Goal: Transaction & Acquisition: Book appointment/travel/reservation

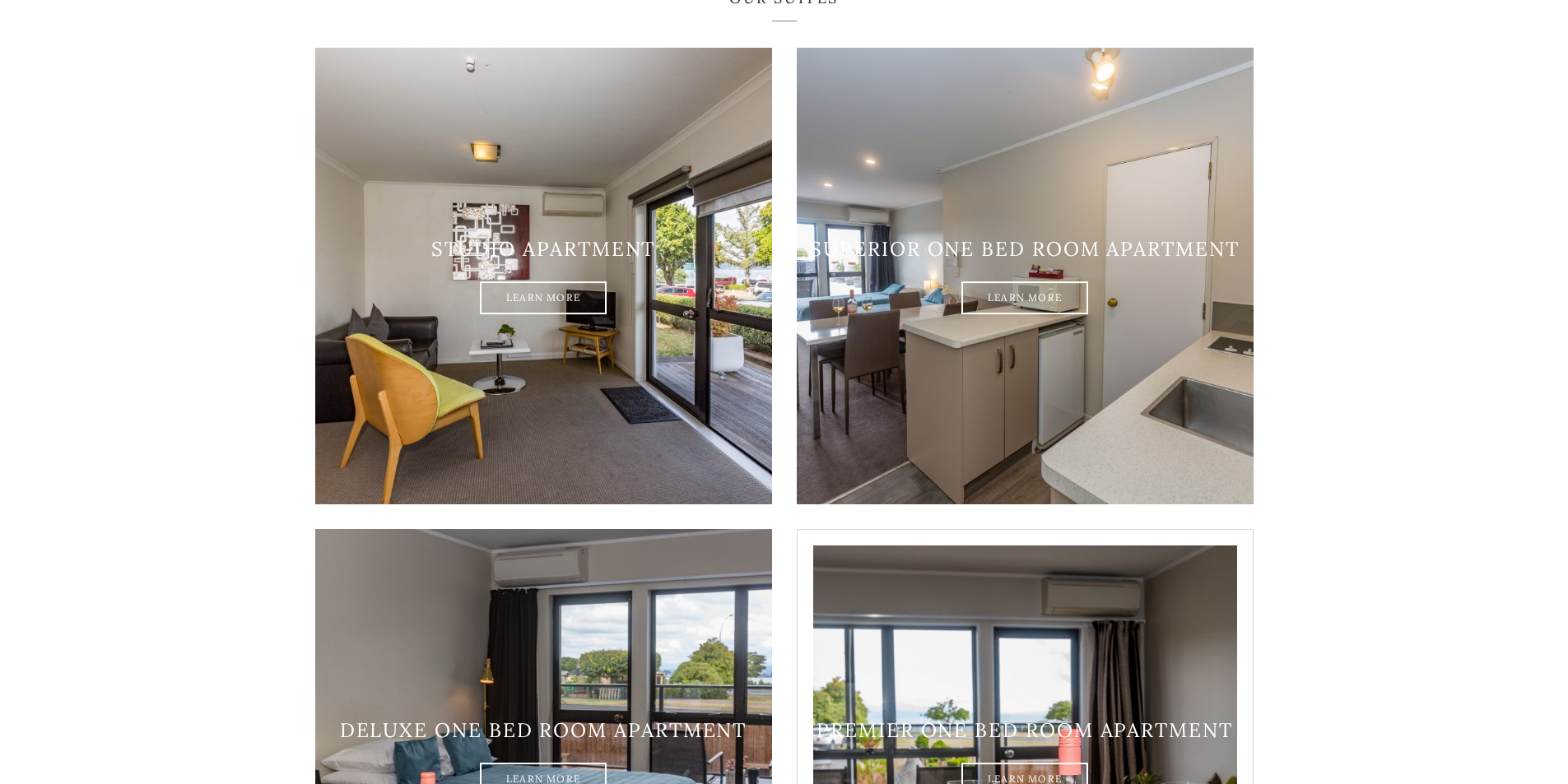
scroll to position [1454, 0]
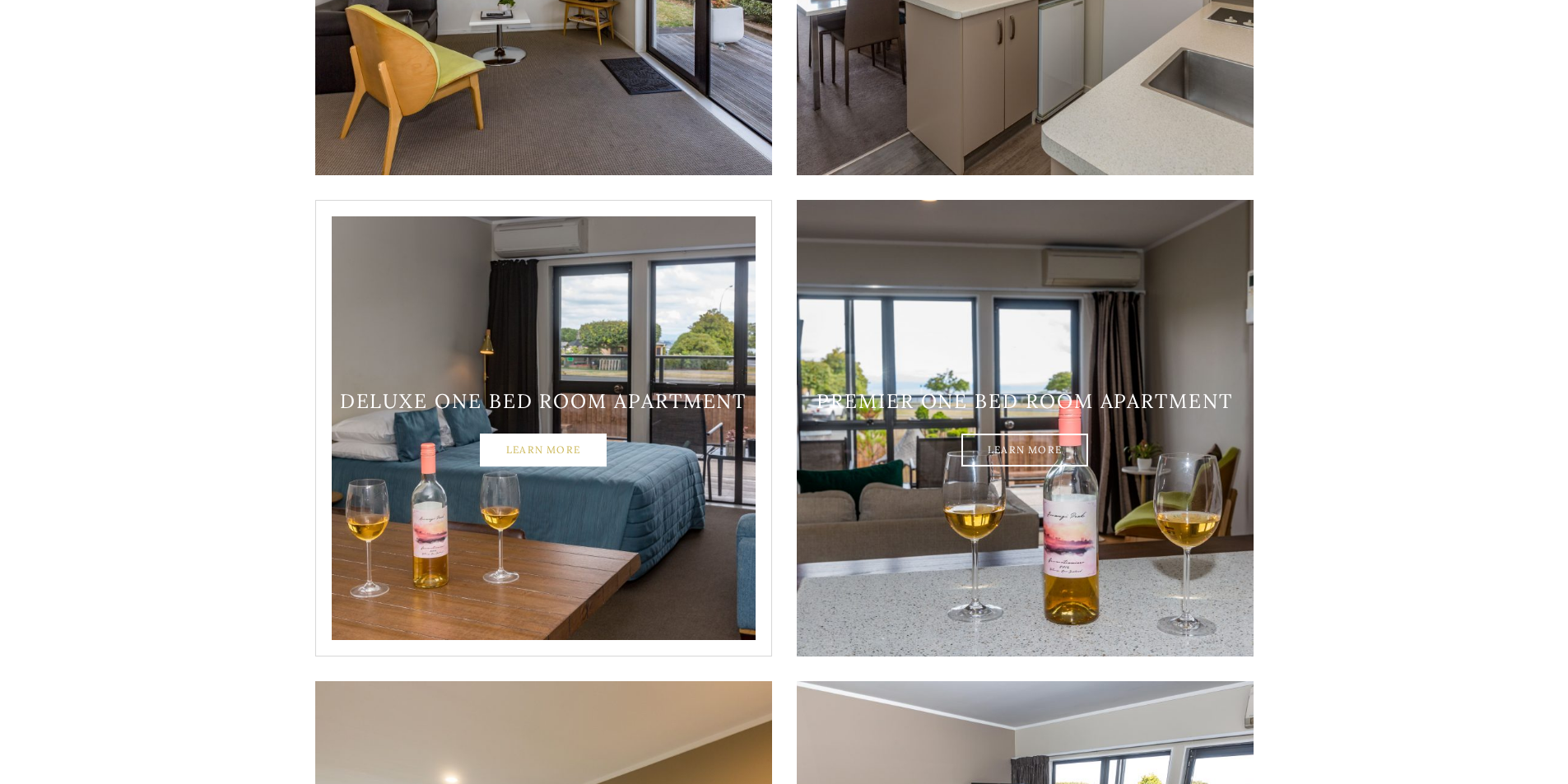
click at [546, 437] on link "Learn More" at bounding box center [543, 451] width 126 height 33
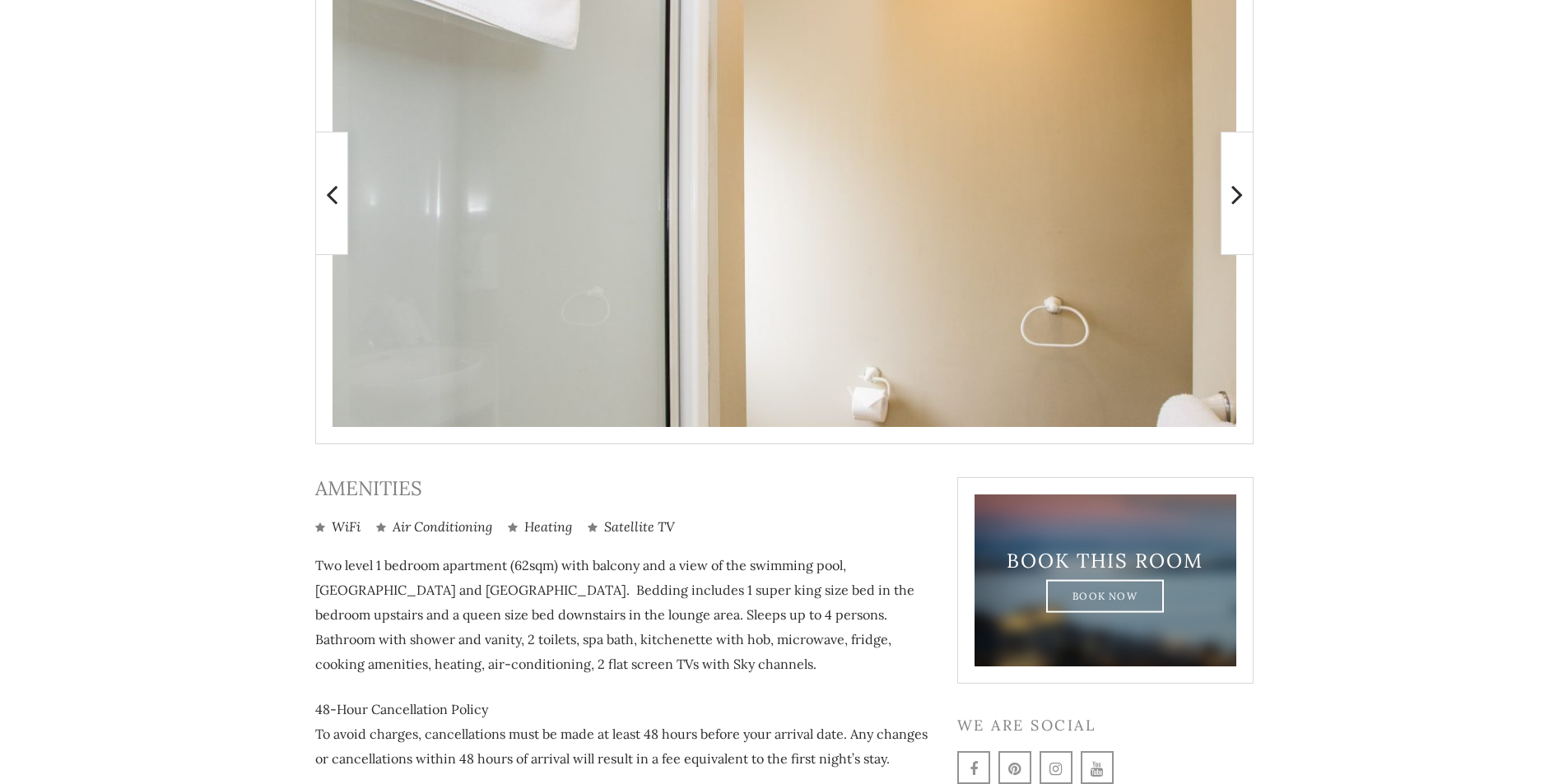
scroll to position [524, 0]
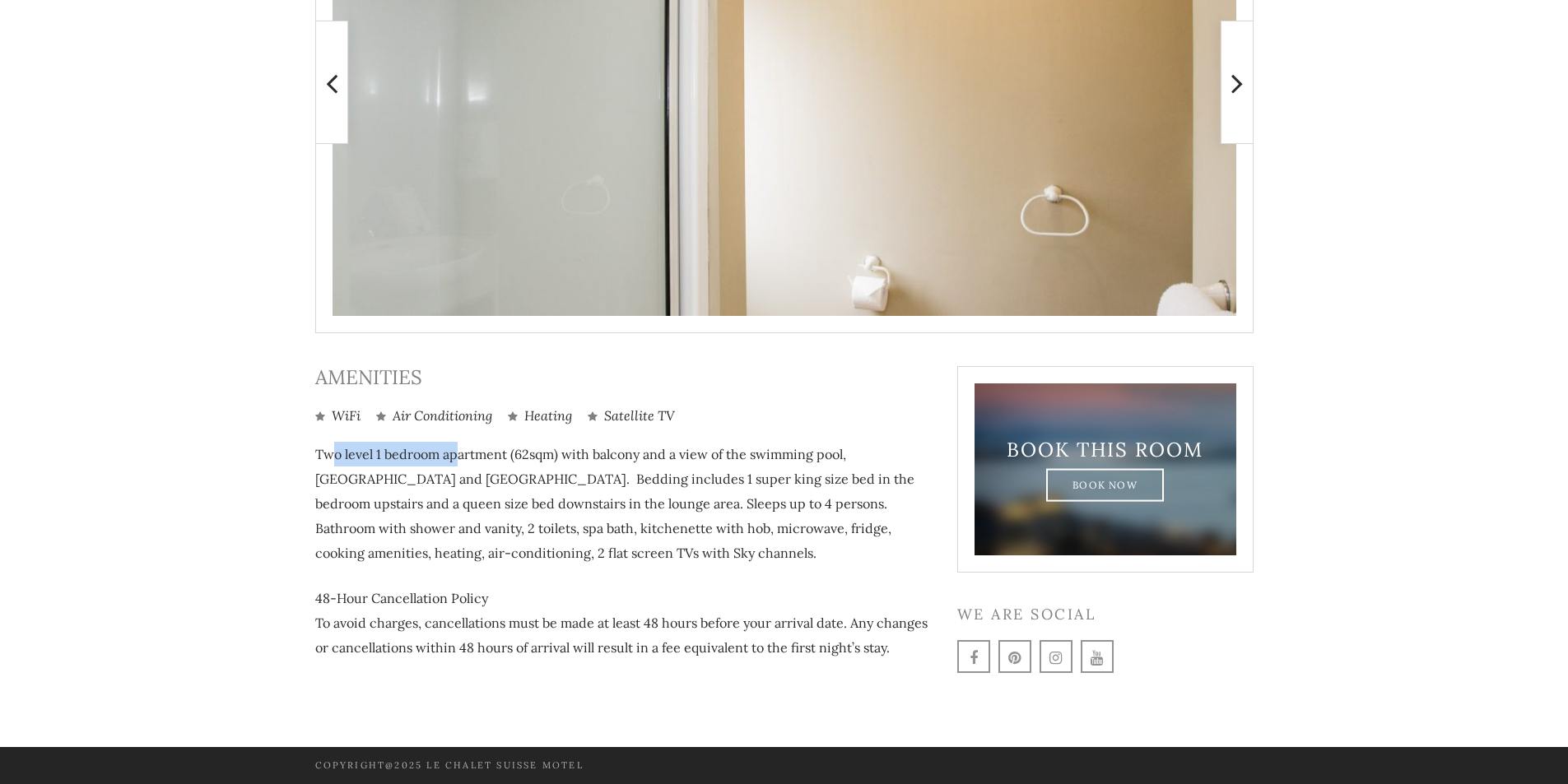
drag, startPoint x: 335, startPoint y: 451, endPoint x: 480, endPoint y: 451, distance: 145.0
click at [479, 451] on p "Two level 1 bedroom apartment (62sqm) with balcony and a view of the swimming p…" at bounding box center [624, 503] width 617 height 123
click at [480, 451] on p "Two level 1 bedroom apartment (62sqm) with balcony and a view of the swimming p…" at bounding box center [624, 503] width 617 height 123
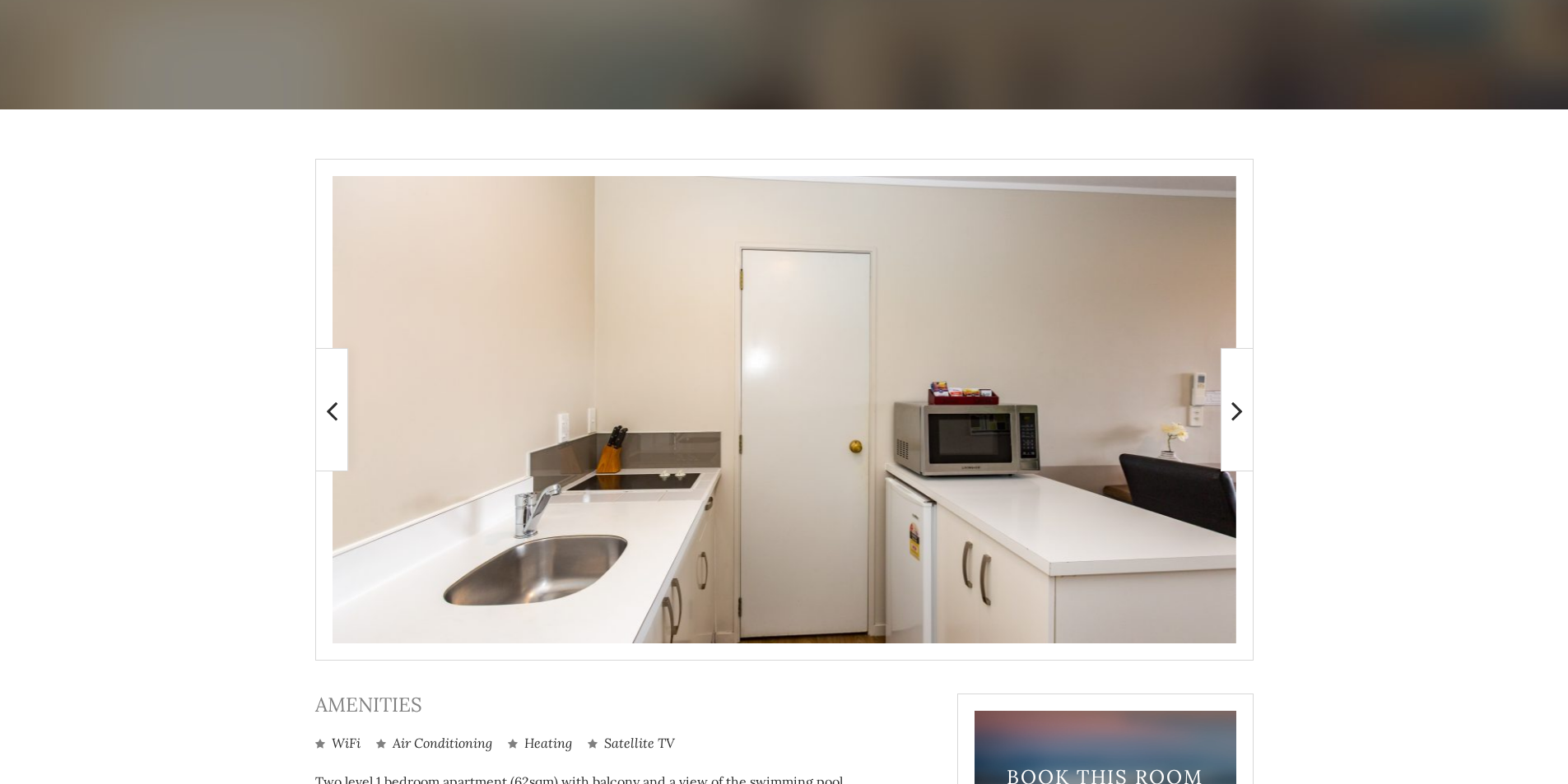
scroll to position [277, 0]
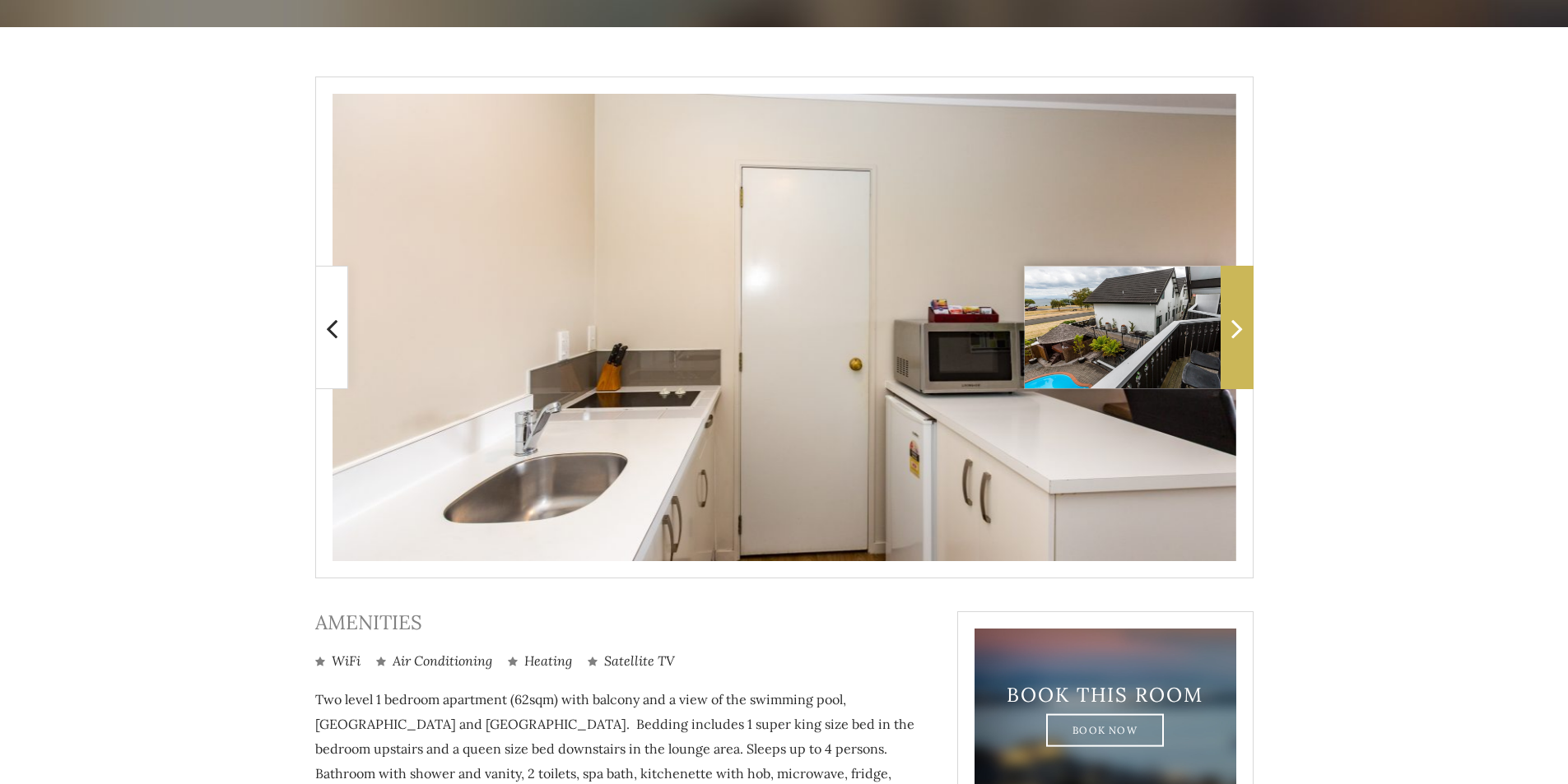
click at [1244, 339] on span at bounding box center [1238, 328] width 33 height 123
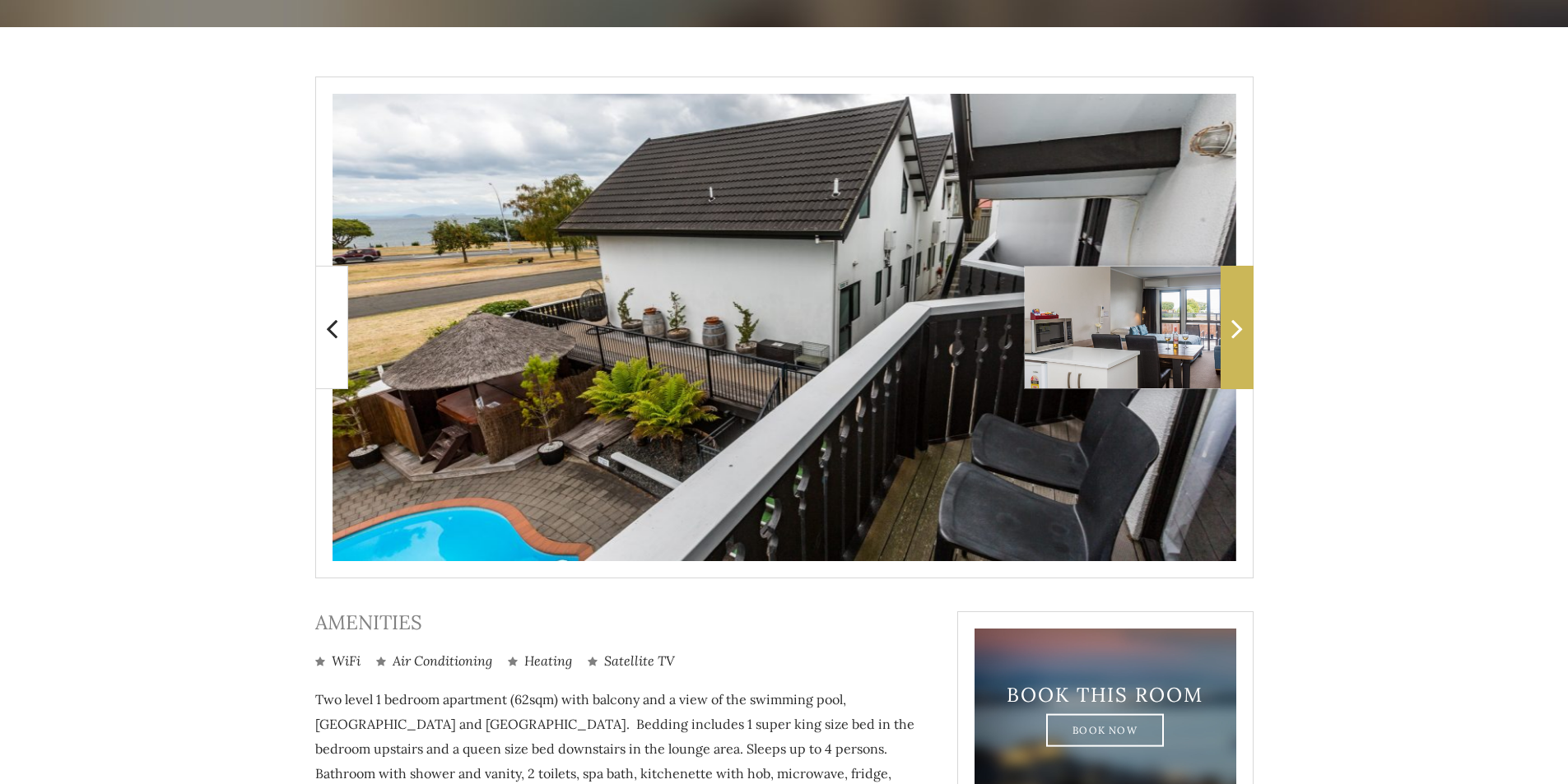
click at [1244, 339] on span at bounding box center [1238, 328] width 33 height 123
